Goal: Information Seeking & Learning: Learn about a topic

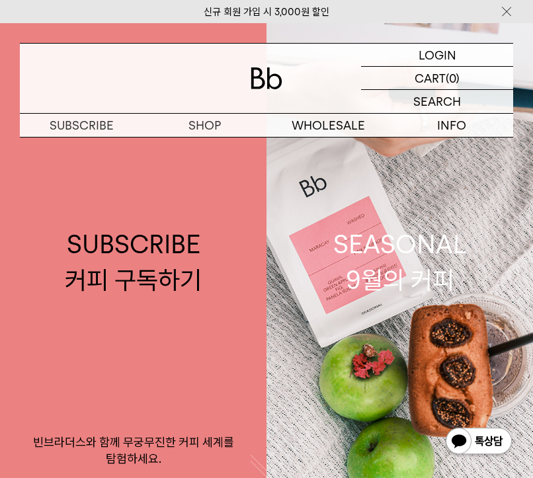
click at [505, 7] on img at bounding box center [506, 12] width 13 height 14
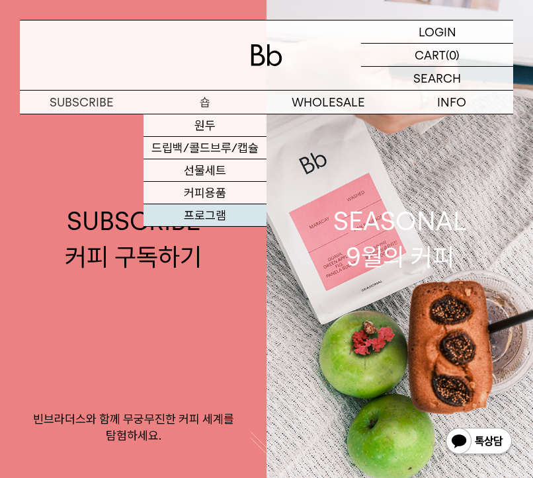
click at [214, 212] on link "프로그램" at bounding box center [206, 215] width 124 height 22
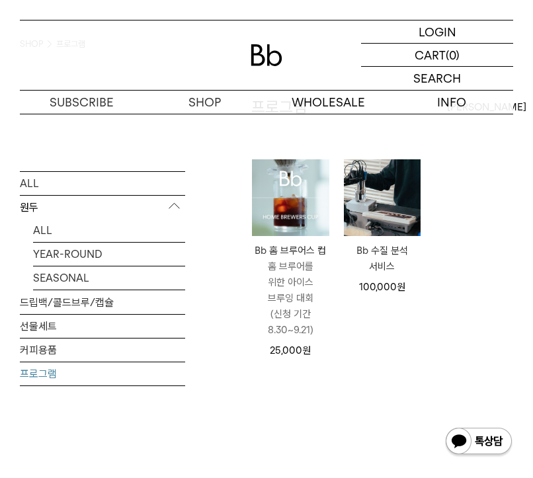
scroll to position [84, 0]
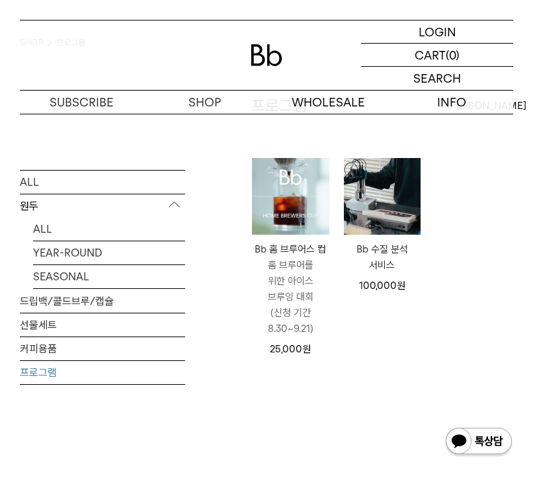
click at [283, 208] on img at bounding box center [290, 196] width 77 height 77
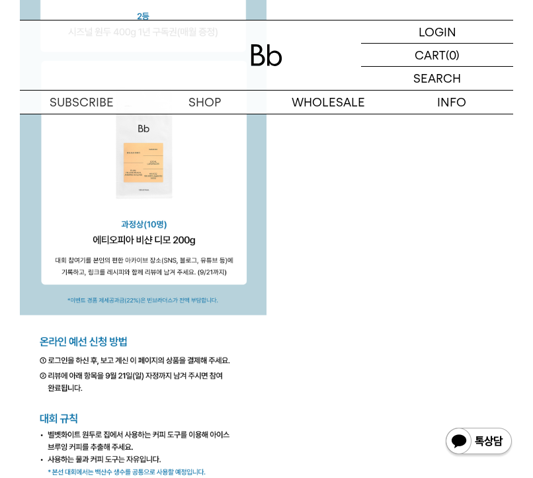
scroll to position [3090, 0]
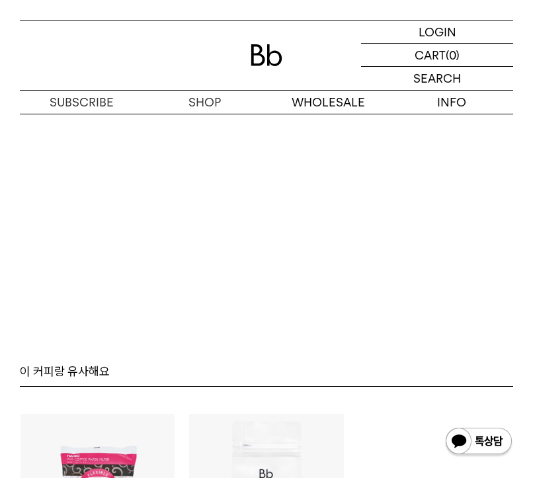
scroll to position [5784, 0]
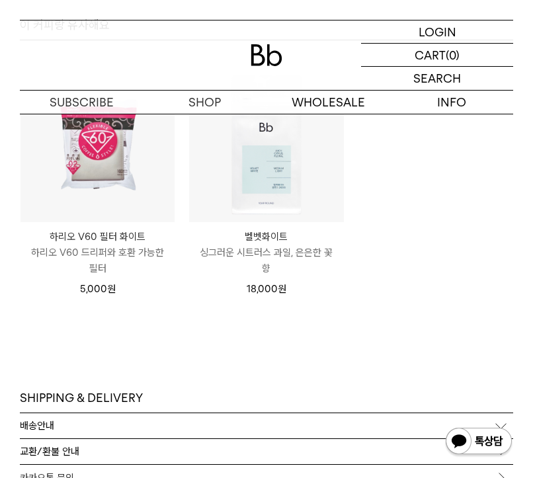
scroll to position [6219, 0]
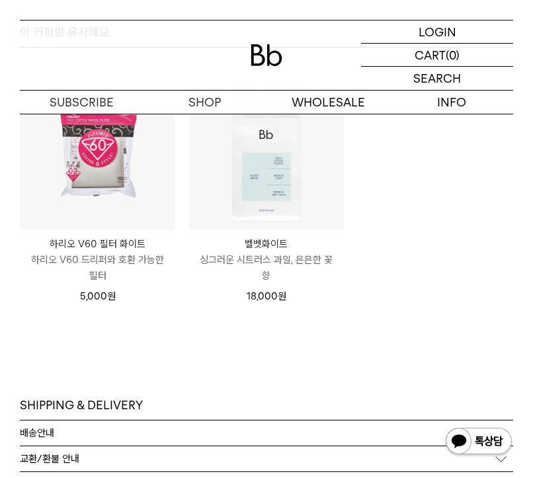
click at [284, 230] on div "벨벳화이트 VELVET WHITE 싱그러운 시트러스 과일, 은은한 꽃 향 18,000 원" at bounding box center [266, 267] width 154 height 75
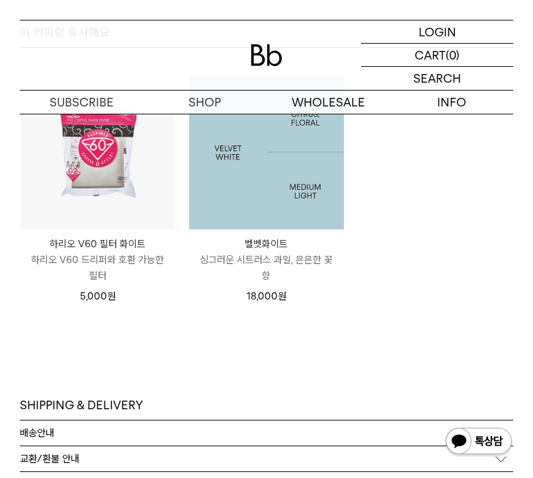
click at [271, 175] on img at bounding box center [266, 152] width 154 height 154
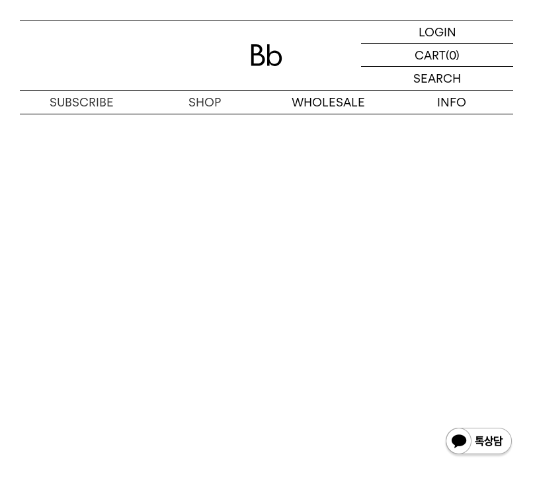
scroll to position [5771, 0]
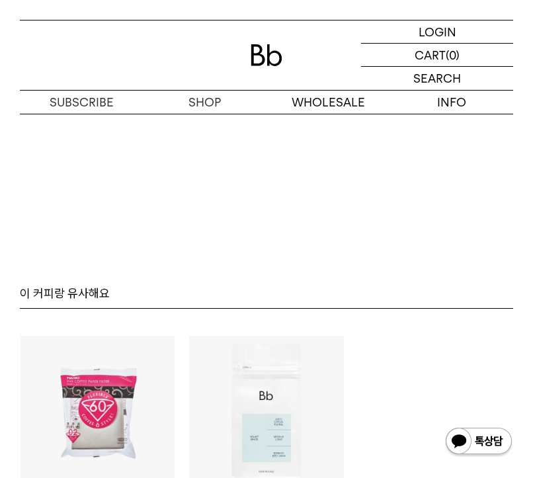
scroll to position [5530, 0]
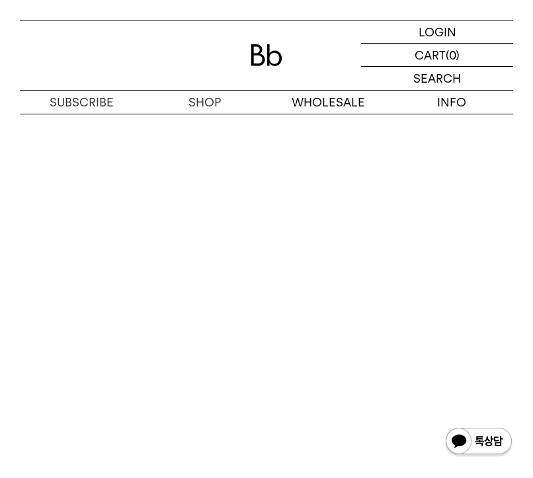
scroll to position [4867, 0]
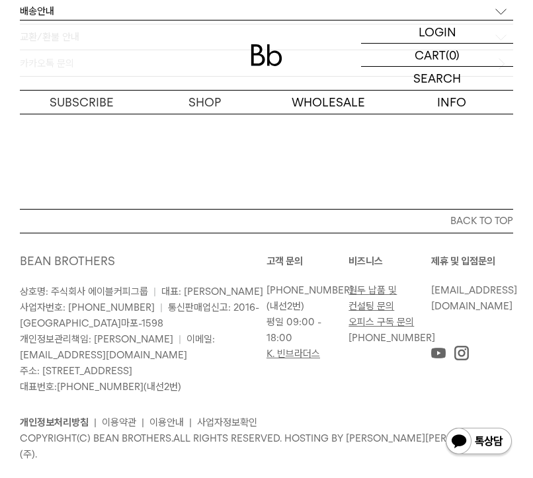
scroll to position [6199, 0]
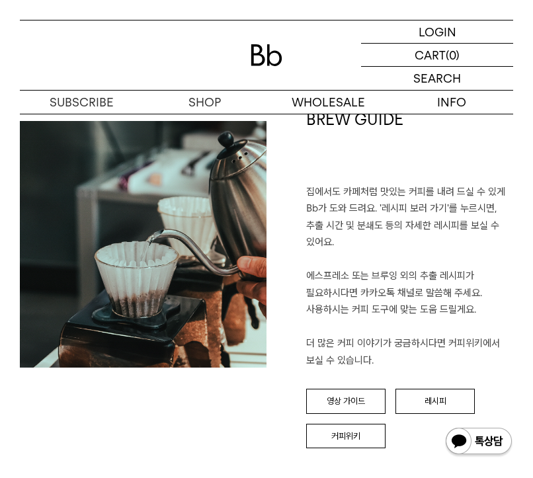
scroll to position [1232, 0]
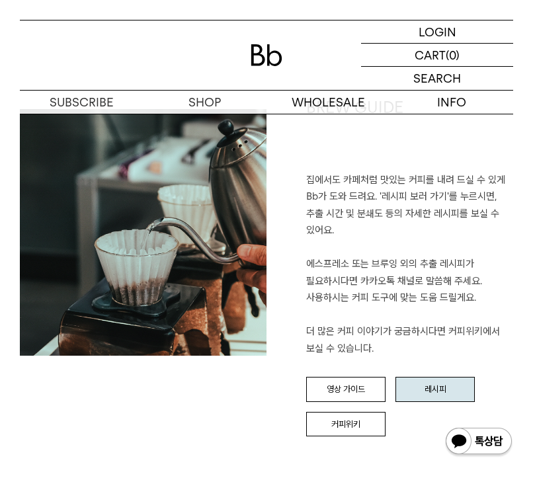
click at [450, 377] on link "레시피" at bounding box center [435, 389] width 79 height 25
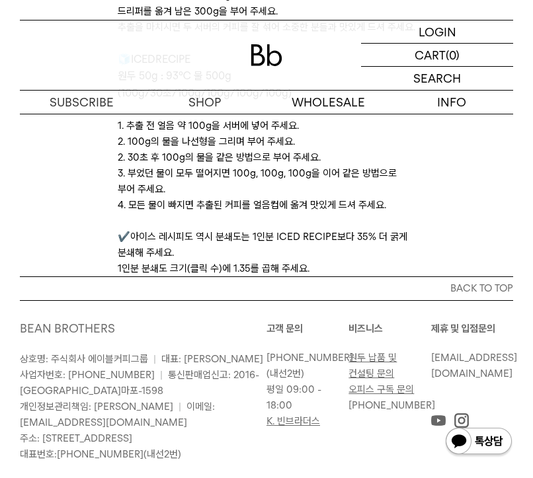
scroll to position [3574, 0]
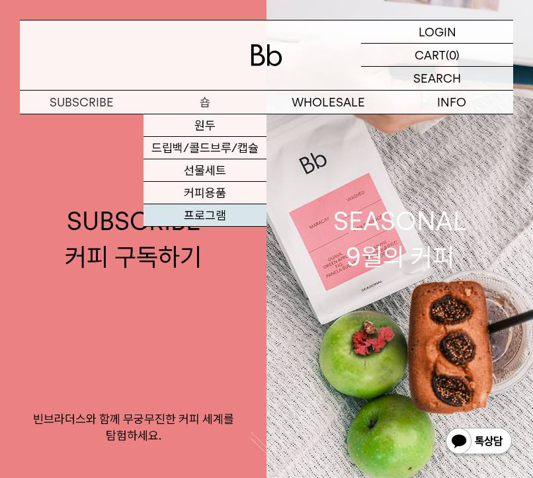
click at [213, 210] on link "프로그램" at bounding box center [206, 215] width 124 height 22
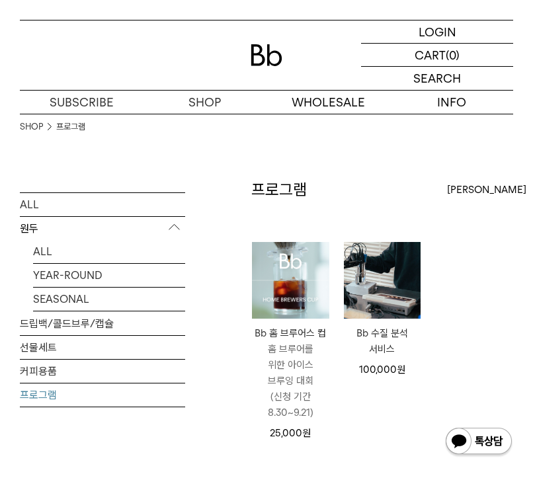
click at [285, 279] on img at bounding box center [290, 280] width 77 height 77
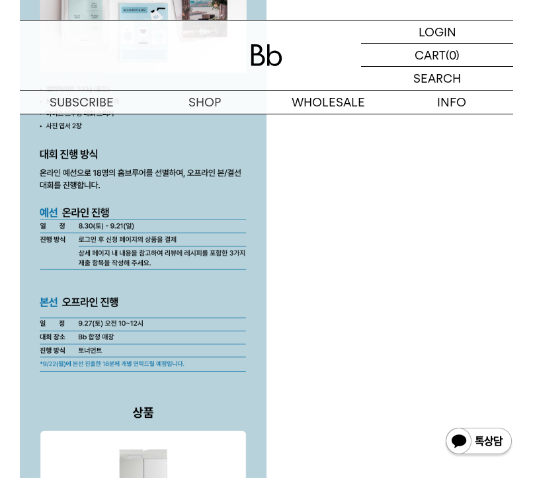
scroll to position [2333, 0]
